Goal: Information Seeking & Learning: Learn about a topic

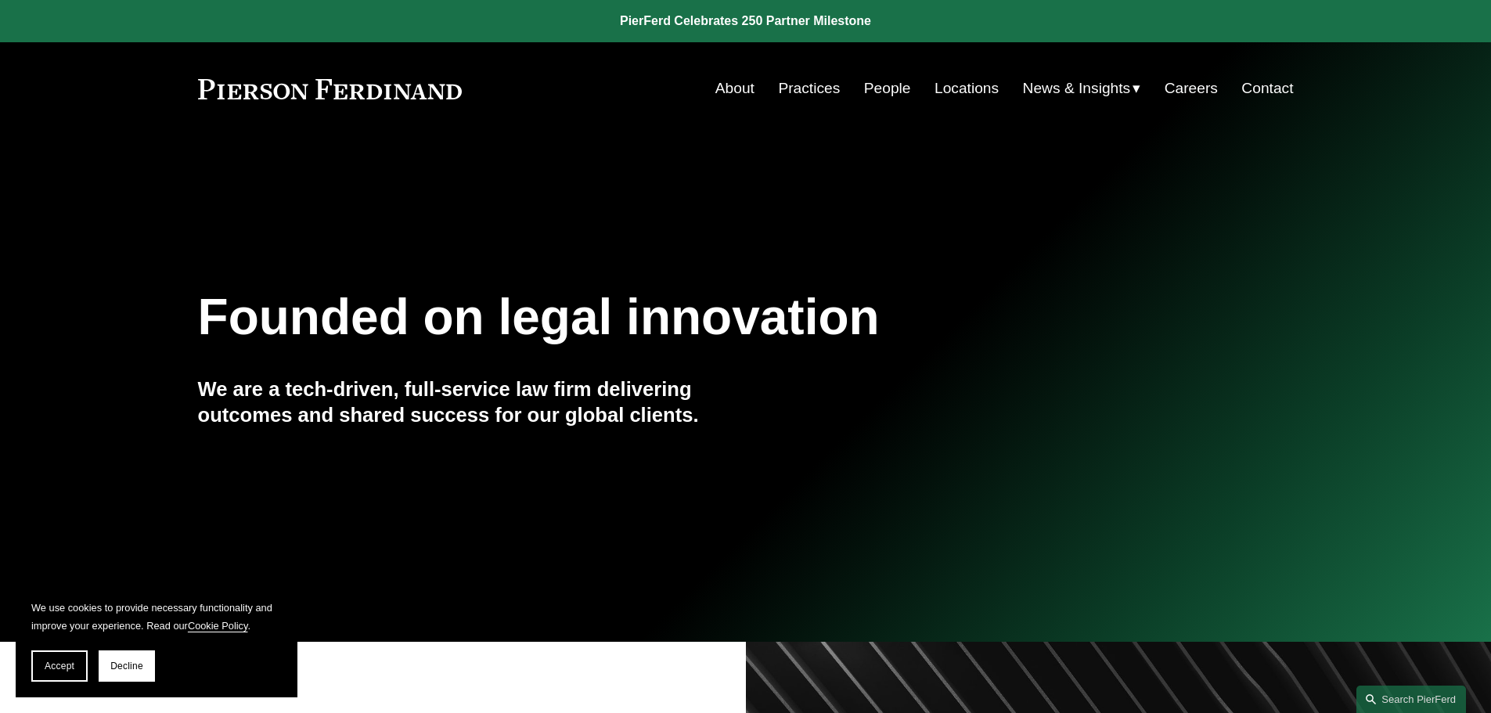
click at [895, 88] on link "People" at bounding box center [887, 89] width 47 height 30
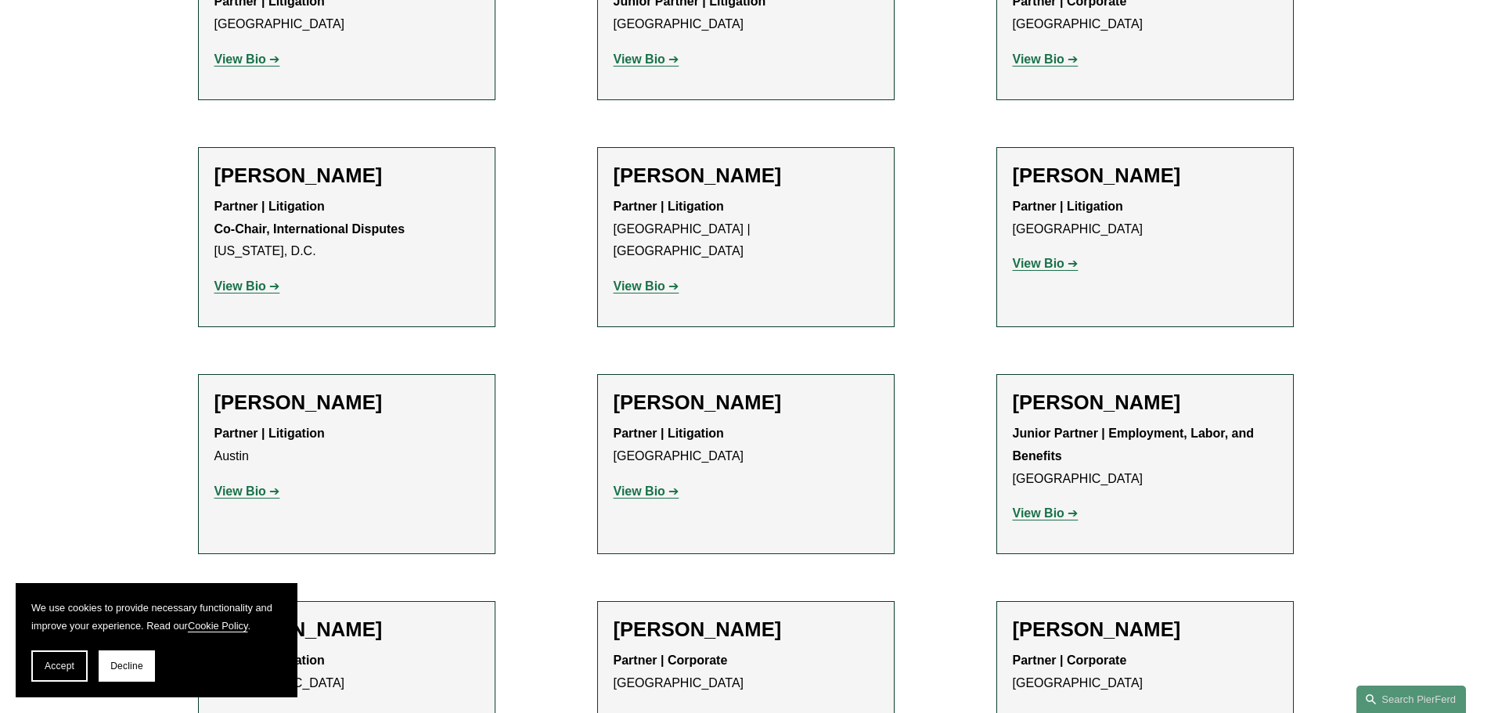
scroll to position [2896, 0]
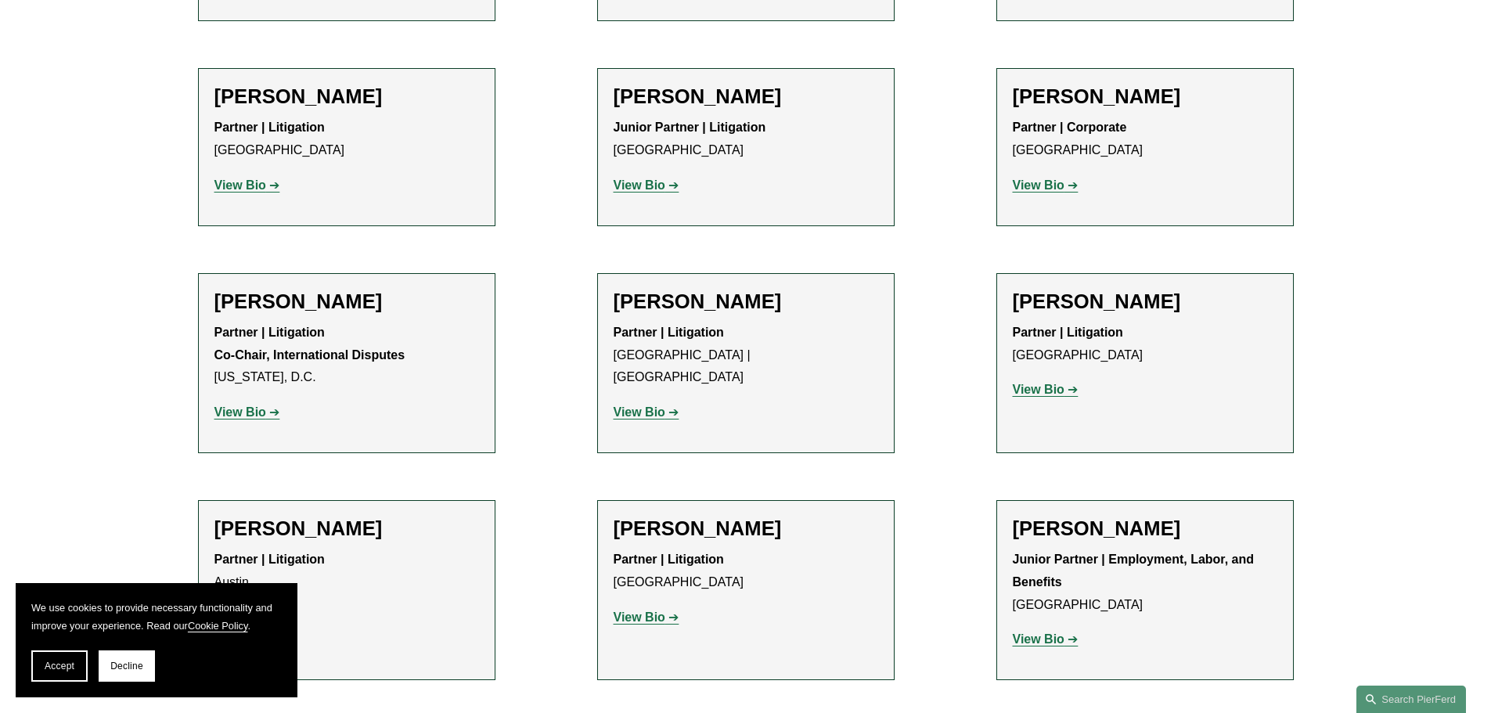
click at [651, 405] on strong "View Bio" at bounding box center [640, 411] width 52 height 13
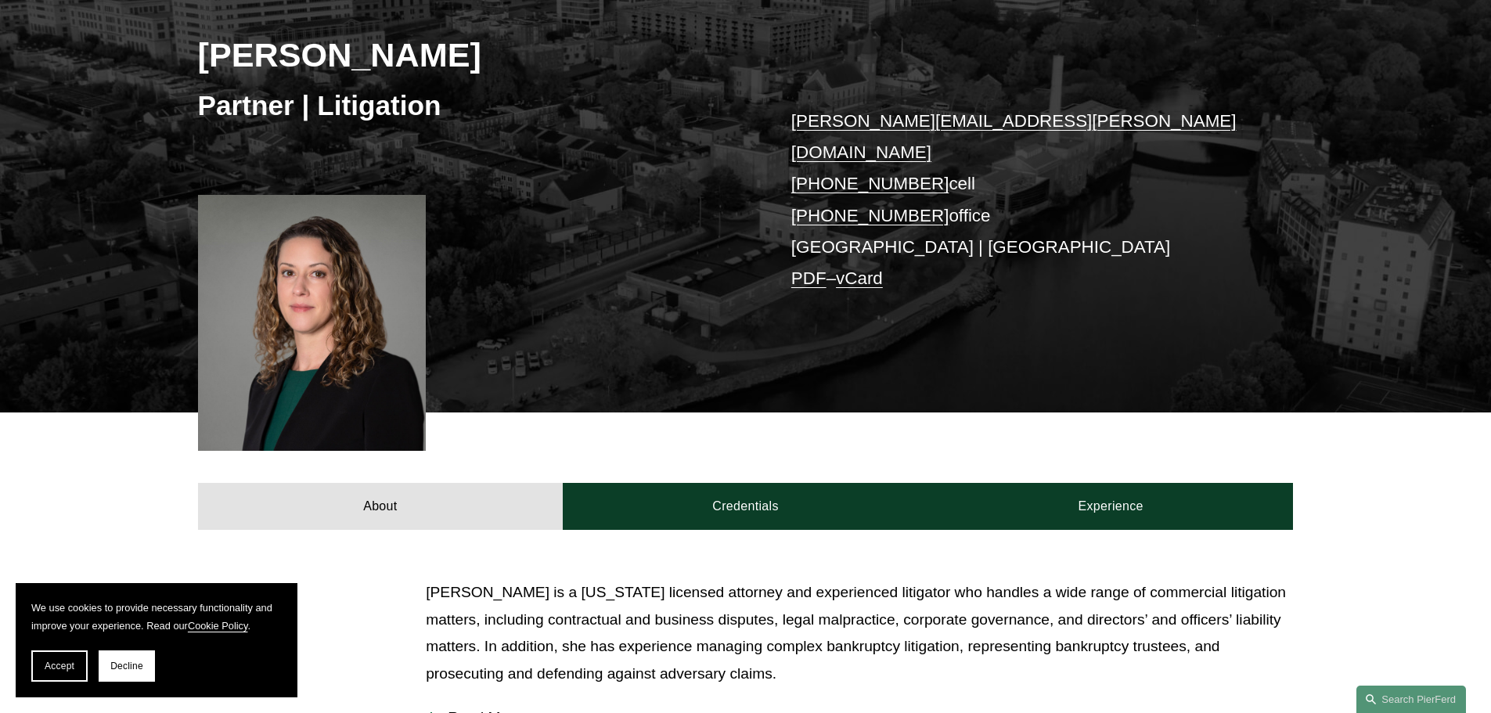
scroll to position [78, 0]
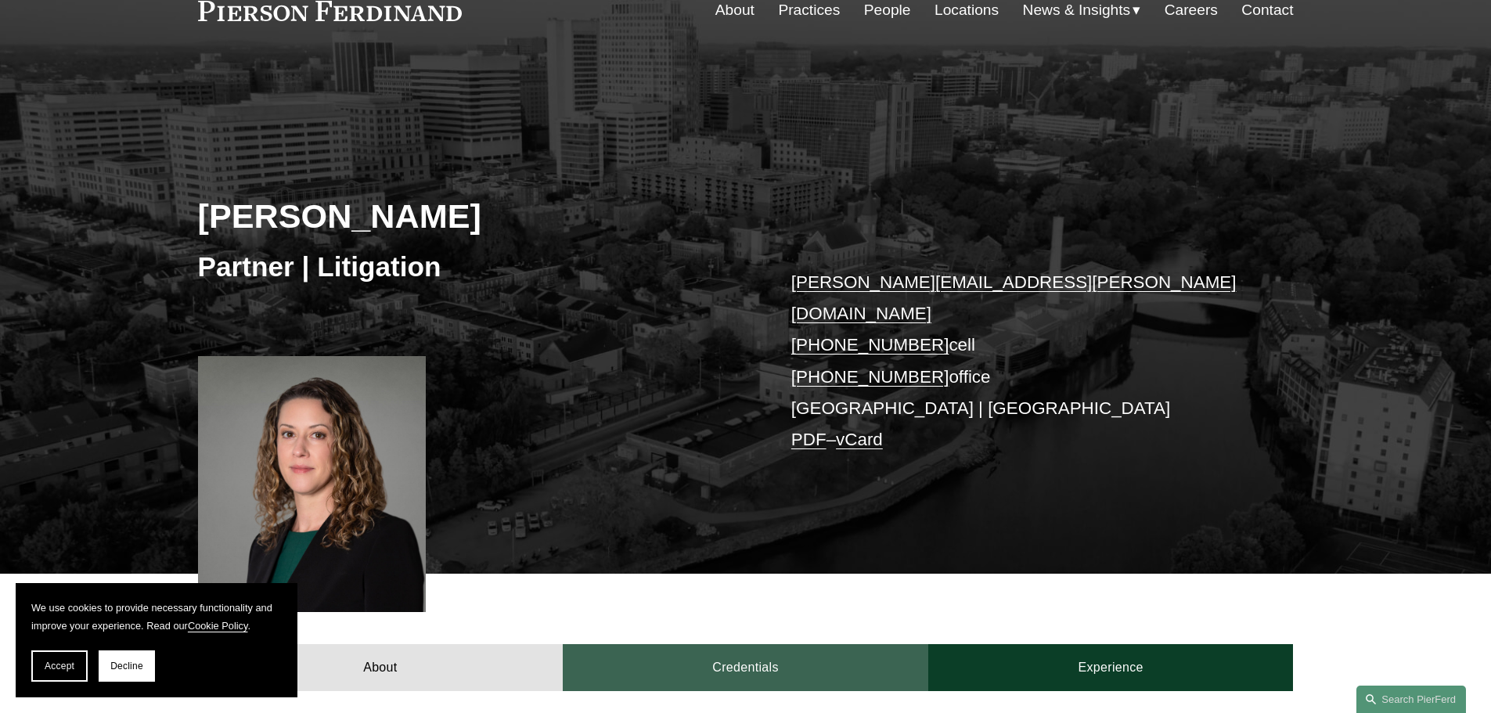
click at [827, 644] on link "Credentials" at bounding box center [746, 667] width 366 height 47
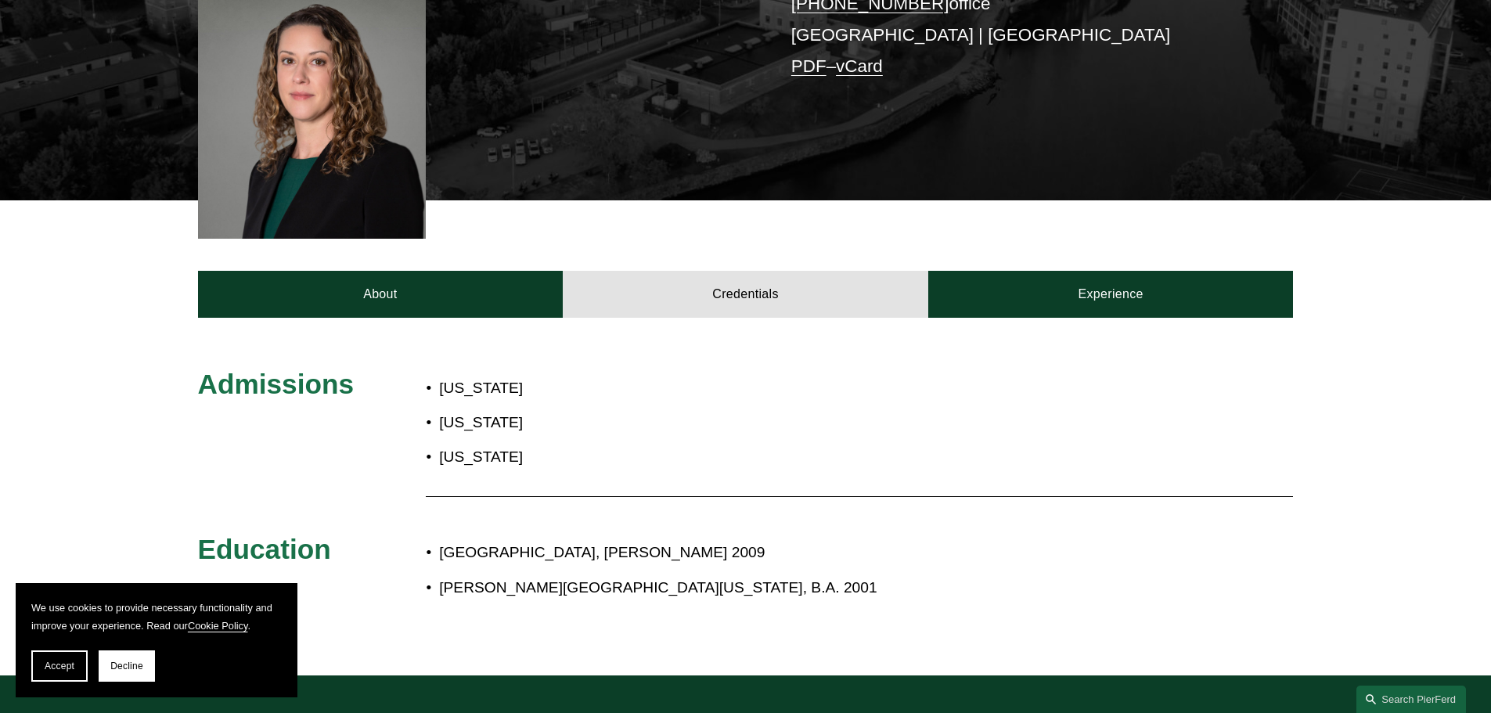
scroll to position [470, 0]
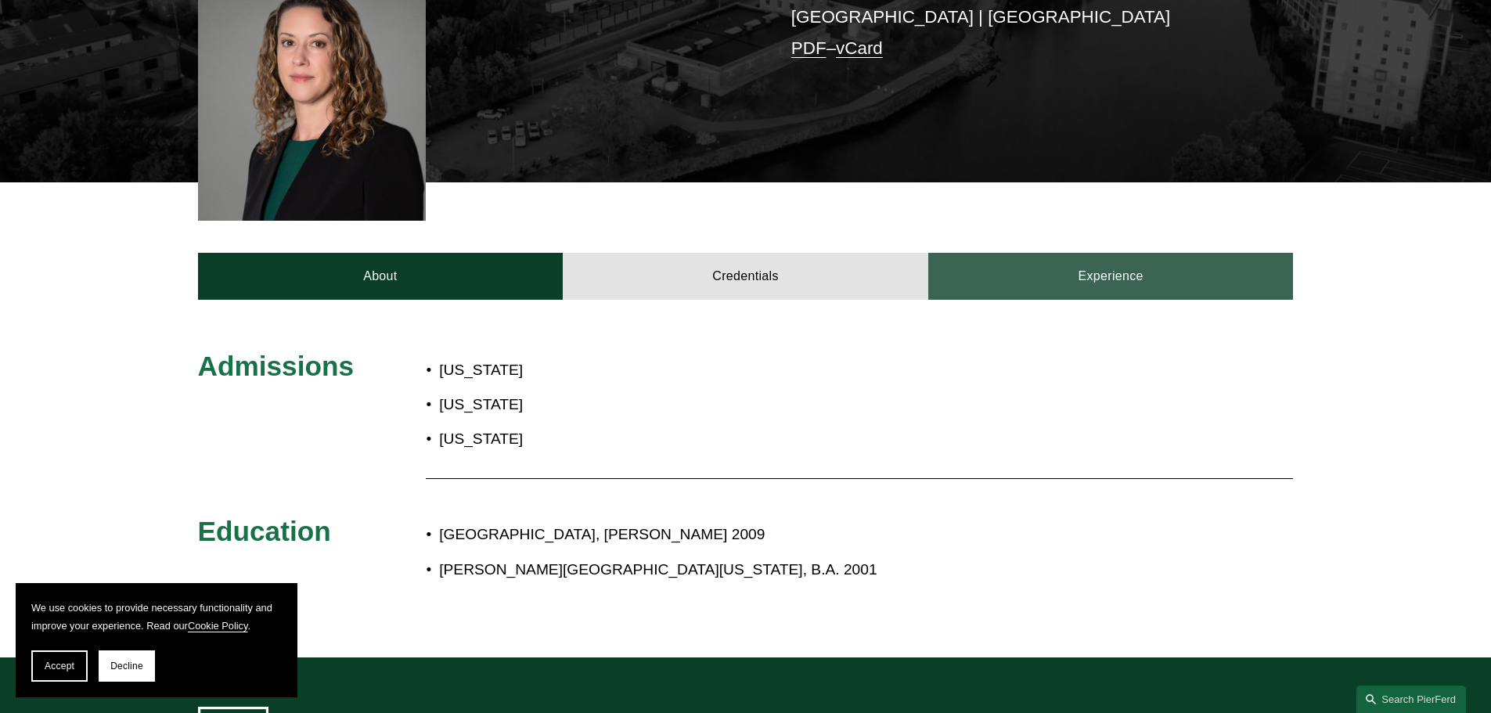
click at [1135, 261] on link "Experience" at bounding box center [1111, 276] width 366 height 47
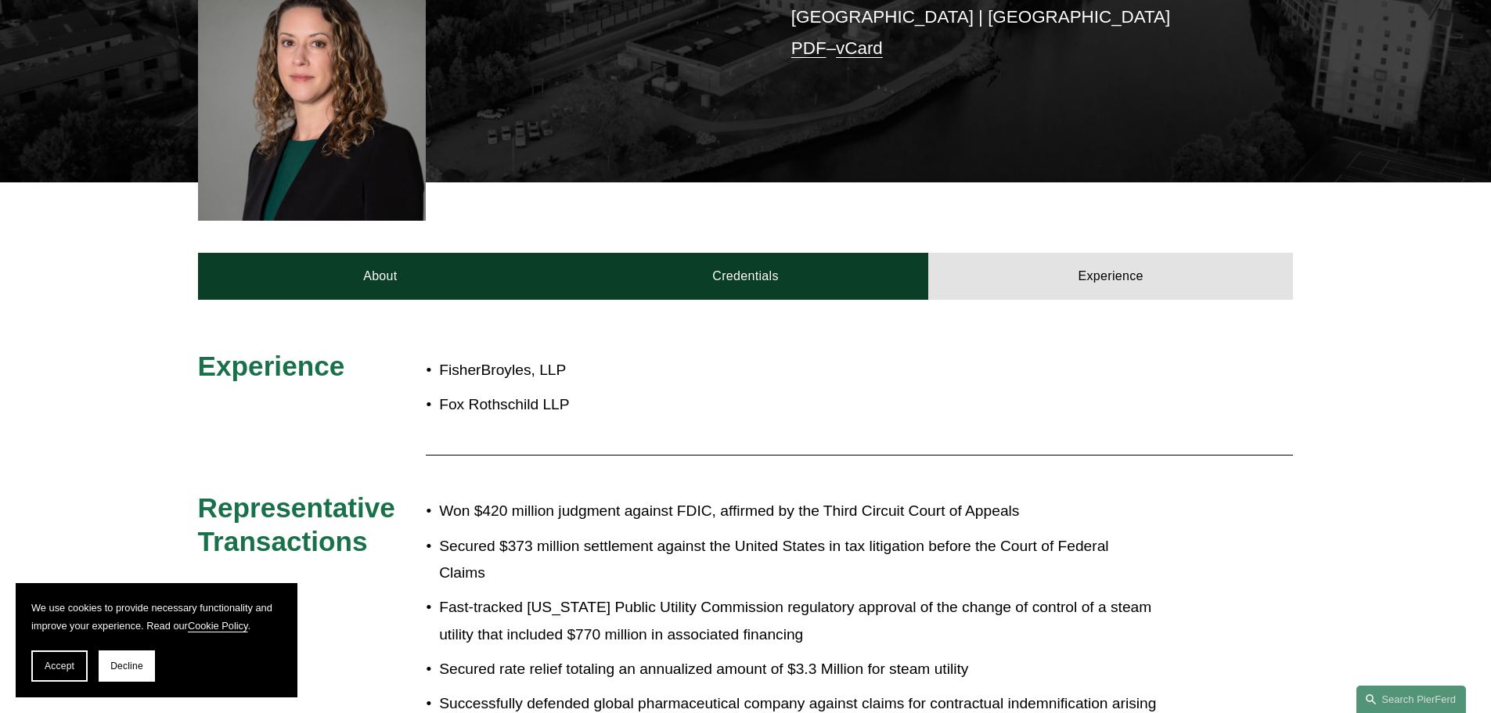
scroll to position [157, 0]
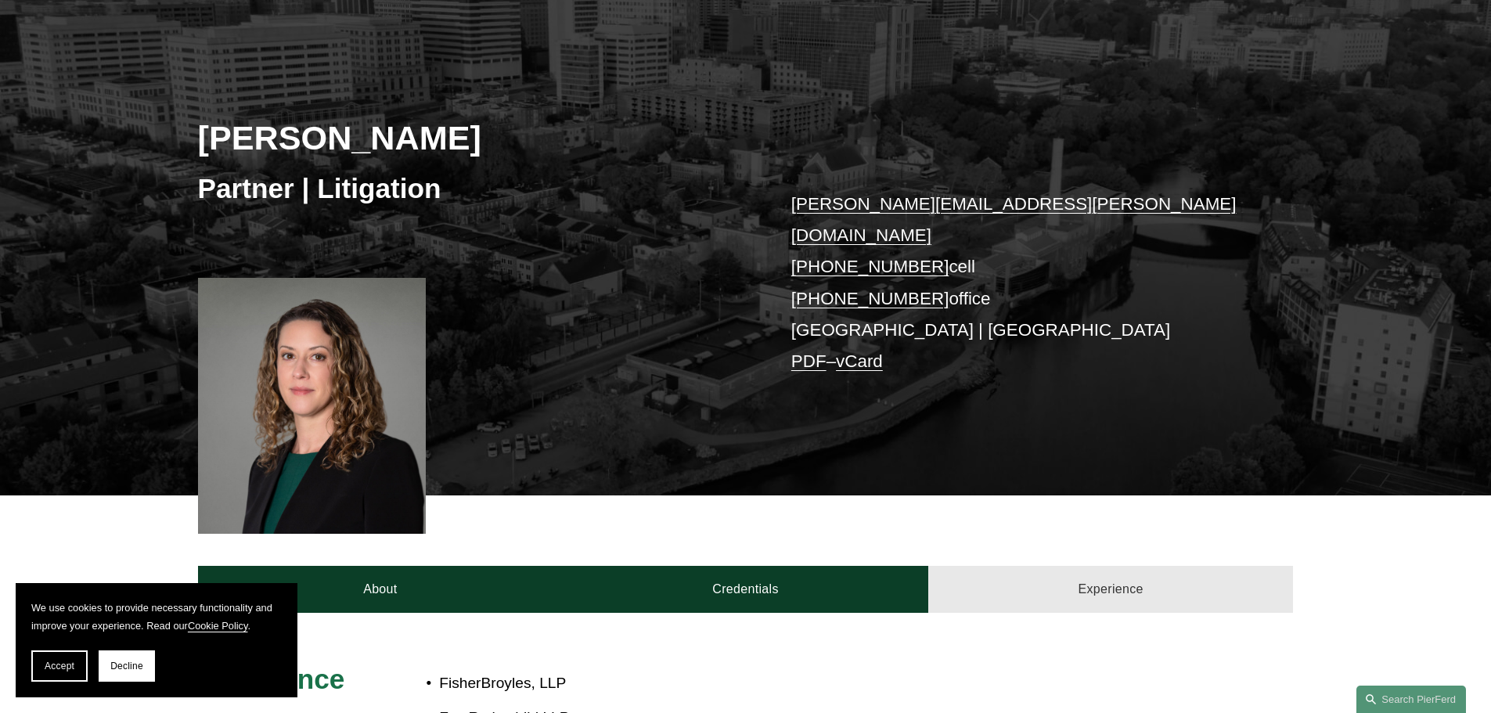
click at [1126, 575] on link "Experience" at bounding box center [1111, 589] width 366 height 47
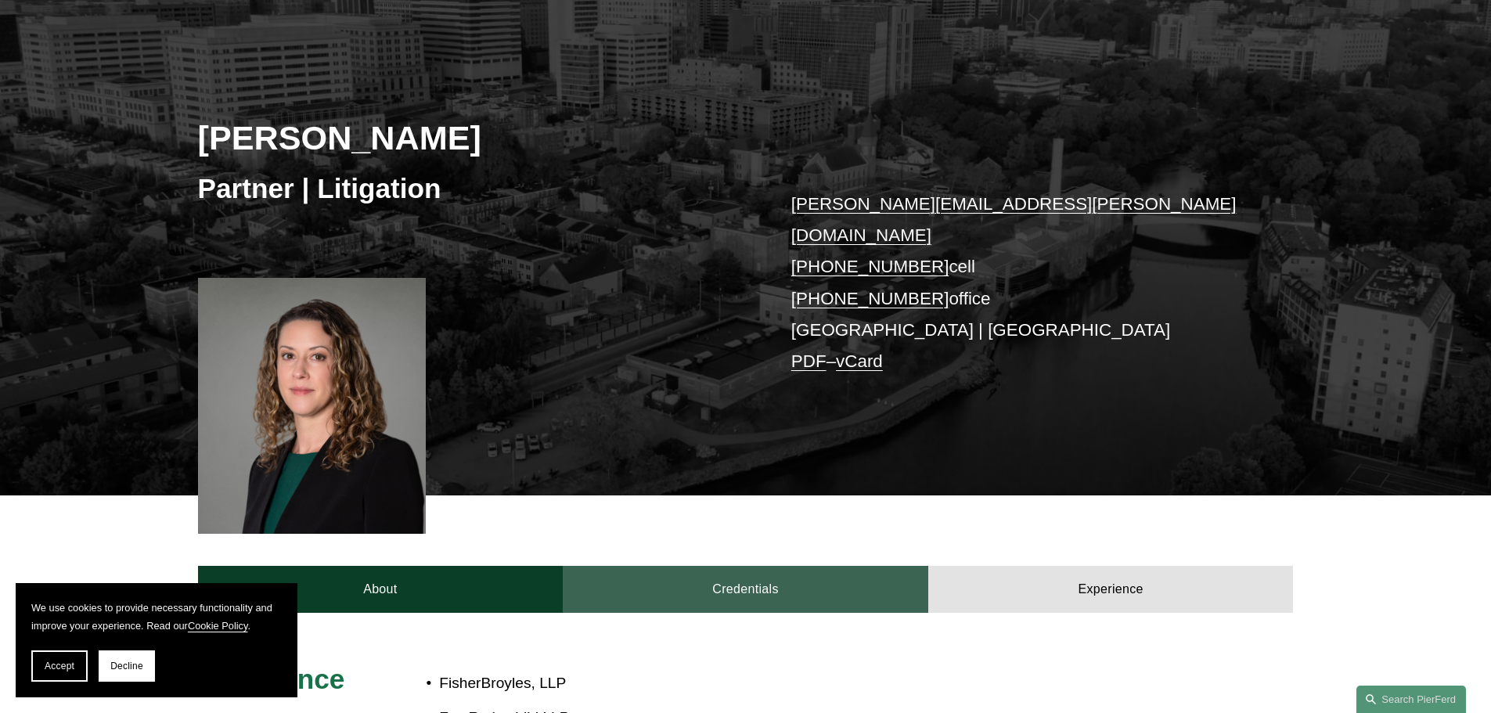
click at [830, 566] on link "Credentials" at bounding box center [746, 589] width 366 height 47
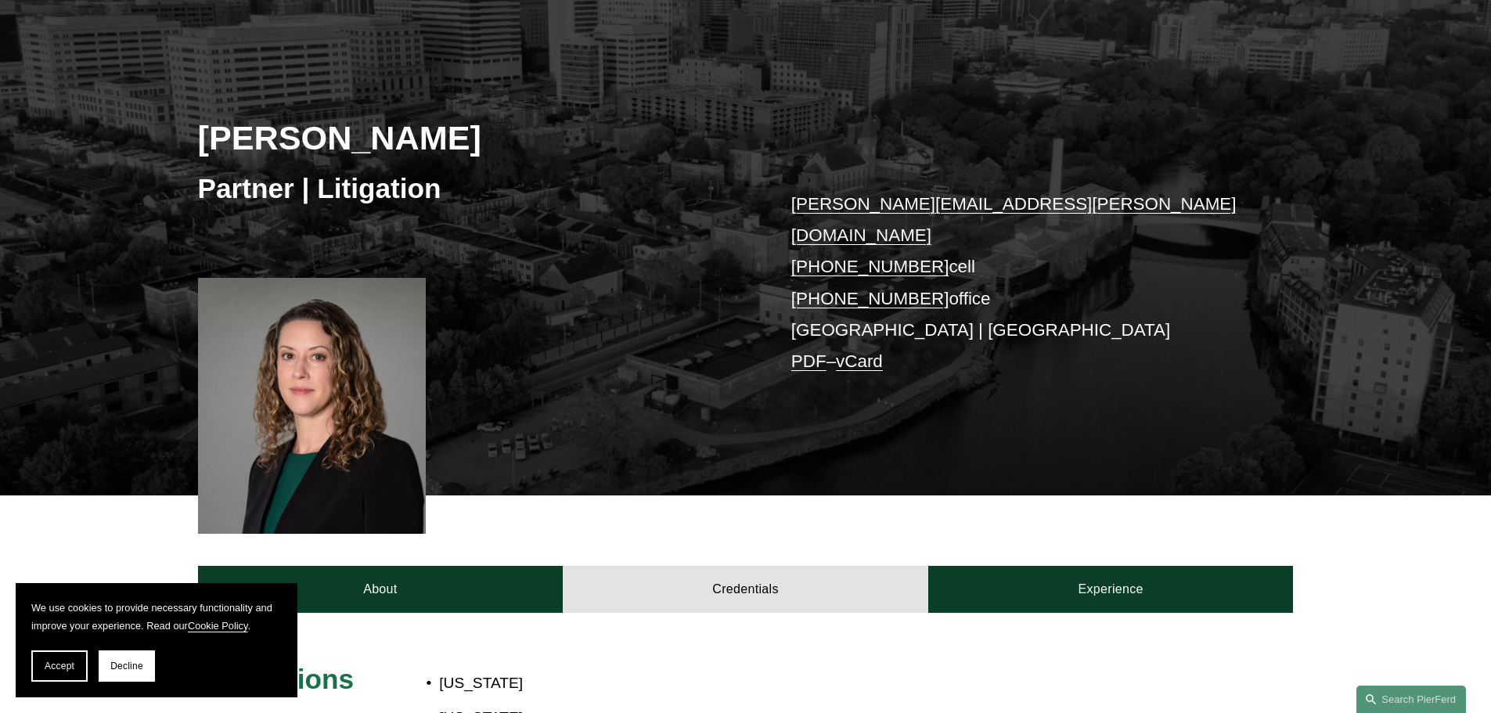
scroll to position [548, 0]
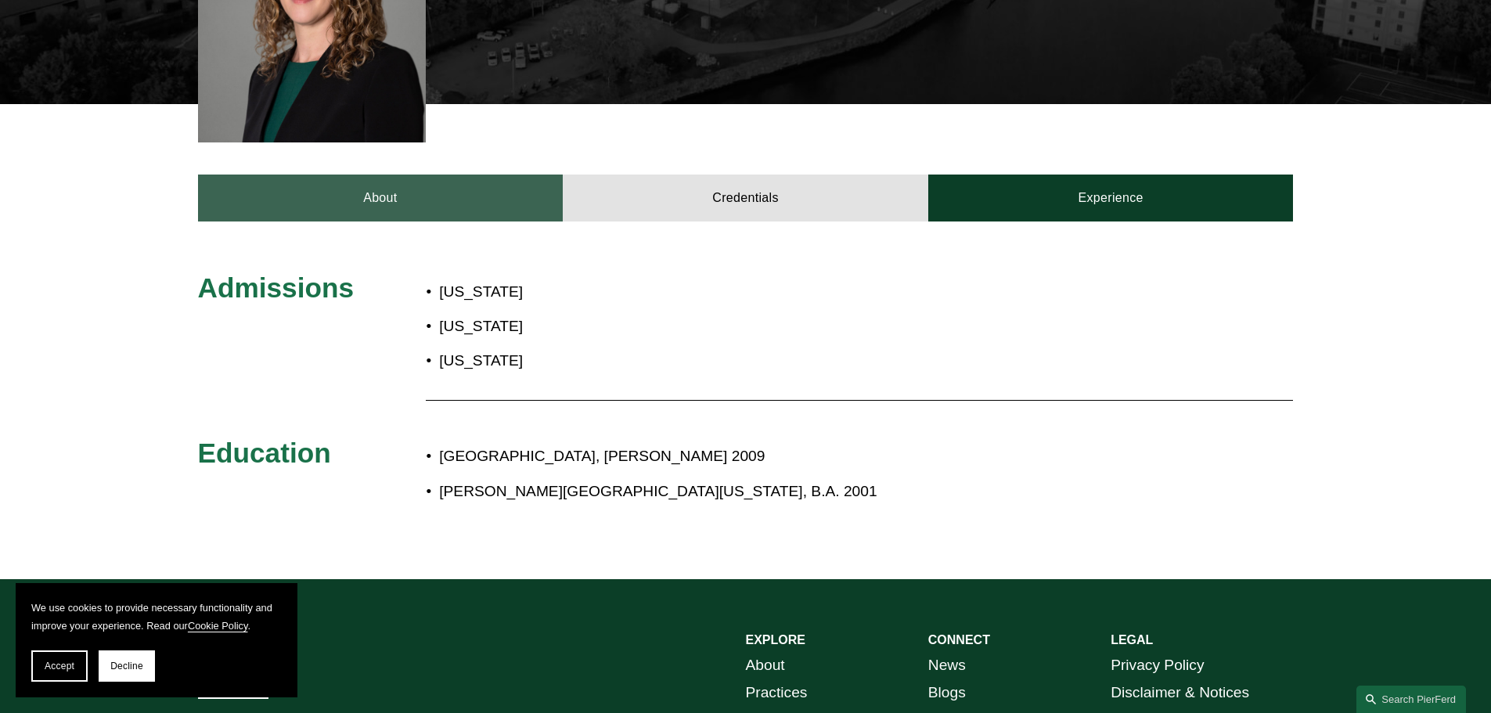
click at [389, 188] on link "About" at bounding box center [381, 198] width 366 height 47
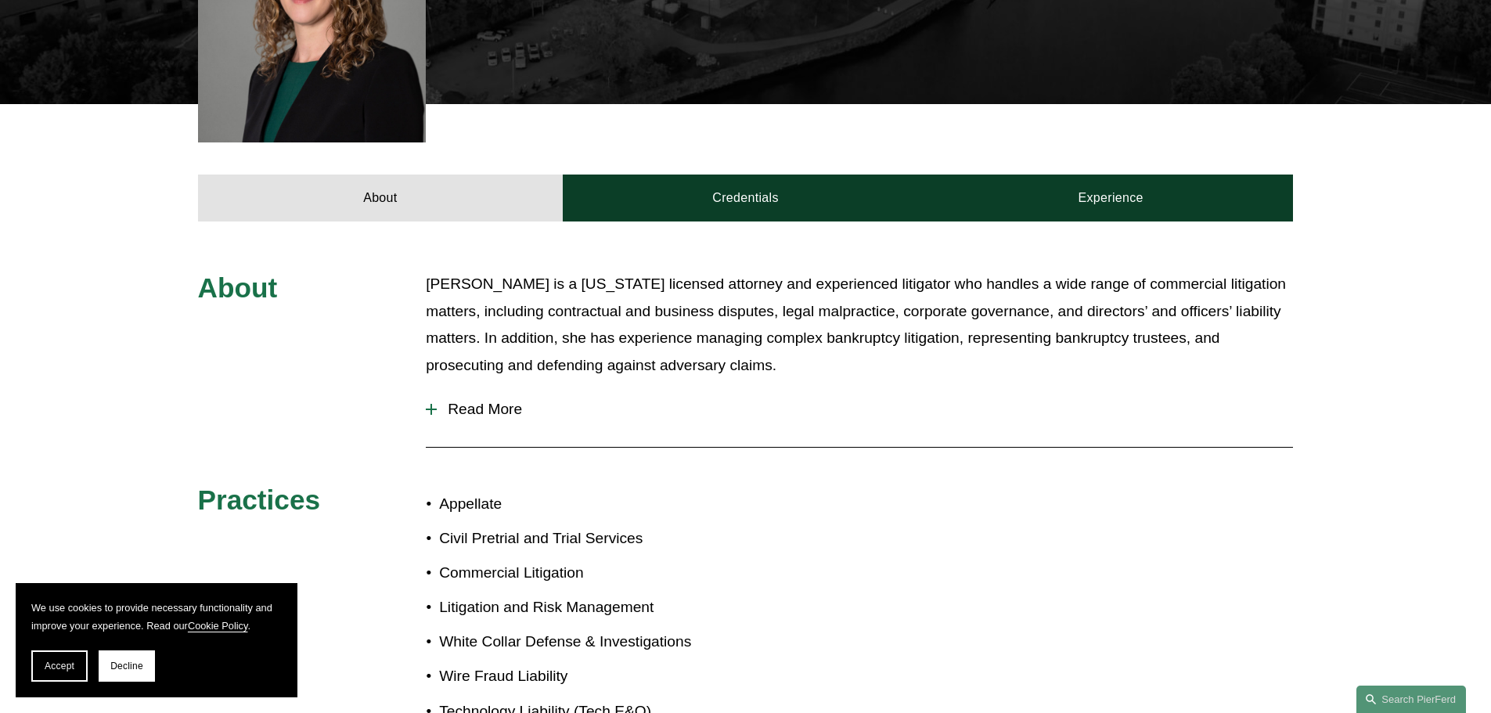
click at [485, 401] on span "Read More" at bounding box center [865, 409] width 856 height 17
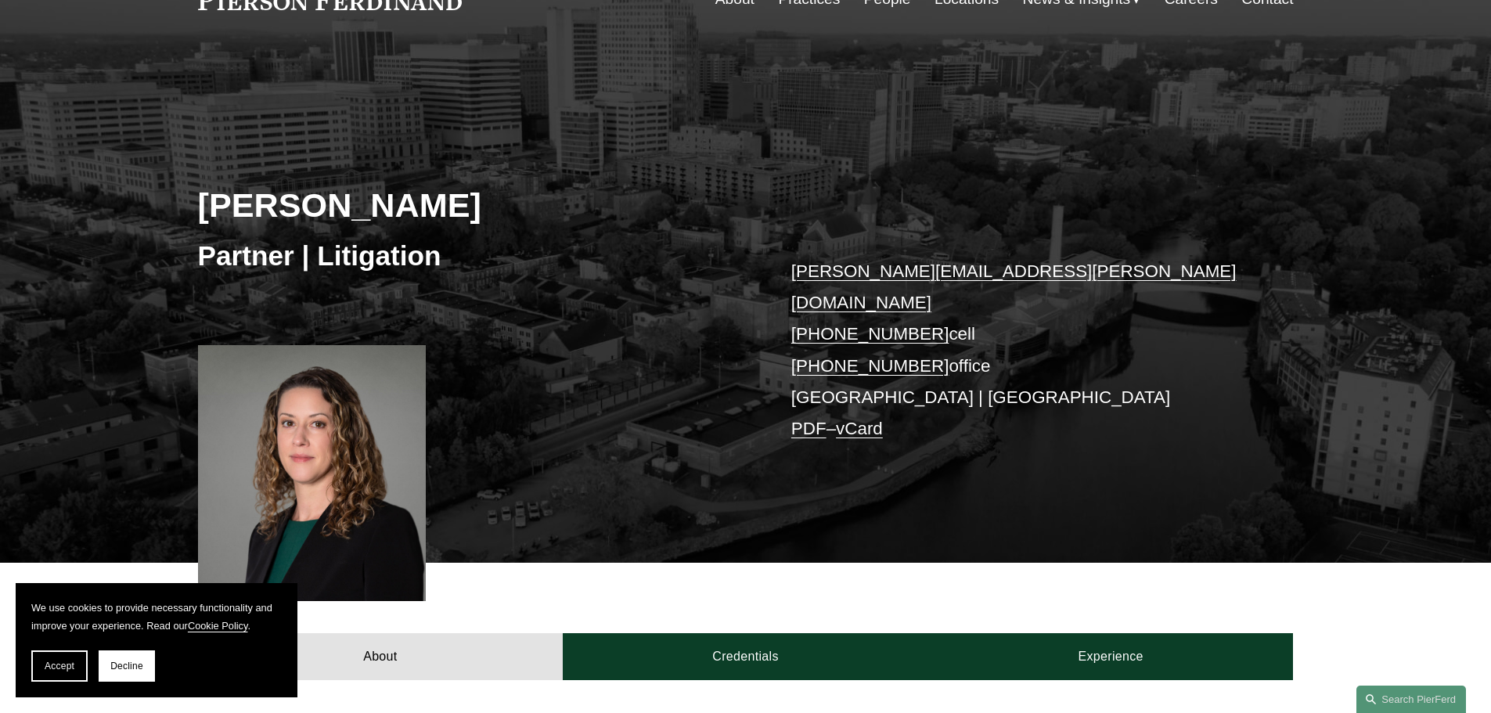
scroll to position [0, 0]
